Goal: Task Accomplishment & Management: Manage account settings

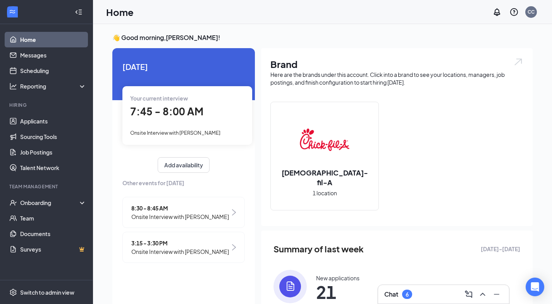
click at [173, 106] on span "7:45 - 8:00 AM" at bounding box center [166, 111] width 73 height 13
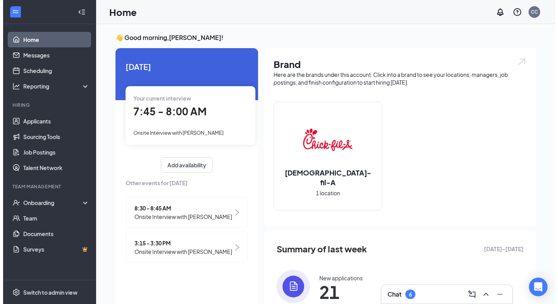
scroll to position [3, 0]
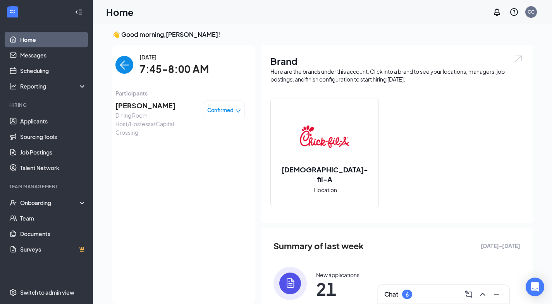
click at [172, 107] on span "[PERSON_NAME]" at bounding box center [156, 105] width 81 height 11
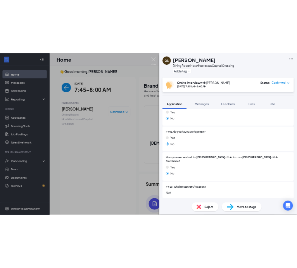
scroll to position [196, 0]
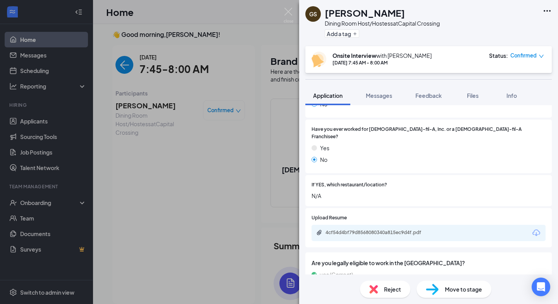
click at [389, 230] on div "4cf54d4bf79d8568080340a815ec9d4f.pdf" at bounding box center [429, 232] width 234 height 16
click at [389, 229] on div "4cf54d4bf79d8568080340a815ec9d4f.pdf" at bounding box center [380, 232] width 109 height 6
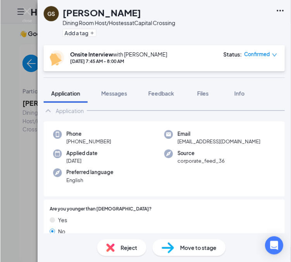
scroll to position [16, 0]
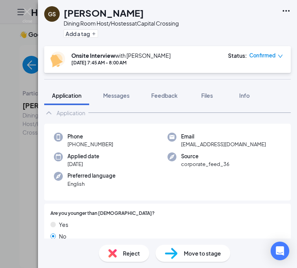
click at [24, 15] on img at bounding box center [27, 15] width 10 height 15
click at [27, 14] on div at bounding box center [21, 12] width 16 height 16
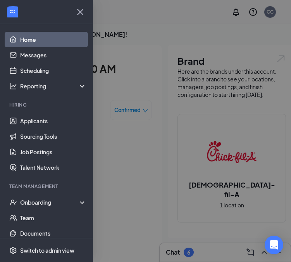
click at [130, 103] on div at bounding box center [145, 131] width 291 height 262
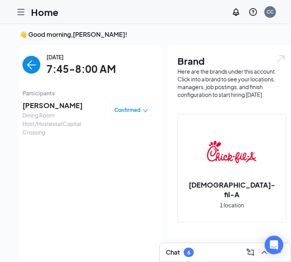
click at [26, 62] on img "back-button" at bounding box center [31, 65] width 18 height 18
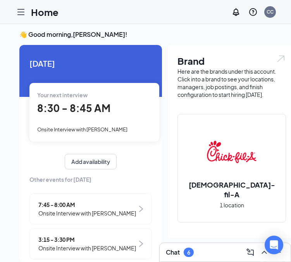
click at [105, 115] on div "8:30 - 8:45 AM" at bounding box center [94, 108] width 114 height 16
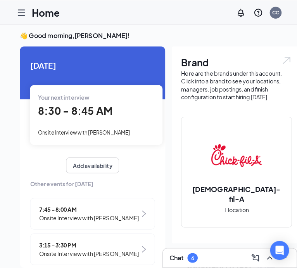
scroll to position [9, 0]
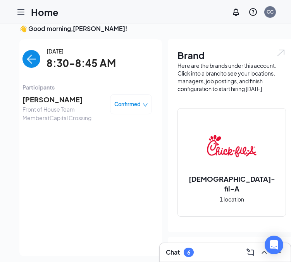
click at [28, 64] on img "back-button" at bounding box center [31, 59] width 18 height 18
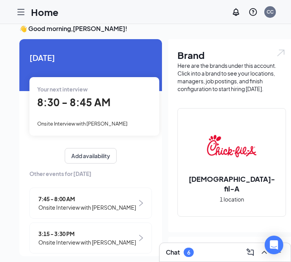
click at [94, 102] on span "8:30 - 8:45 AM" at bounding box center [73, 102] width 73 height 13
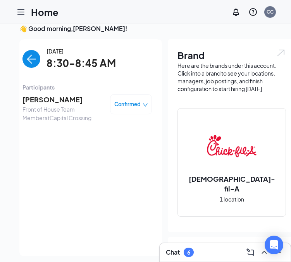
click at [75, 102] on span "[PERSON_NAME]" at bounding box center [62, 99] width 81 height 11
